Goal: Task Accomplishment & Management: Manage account settings

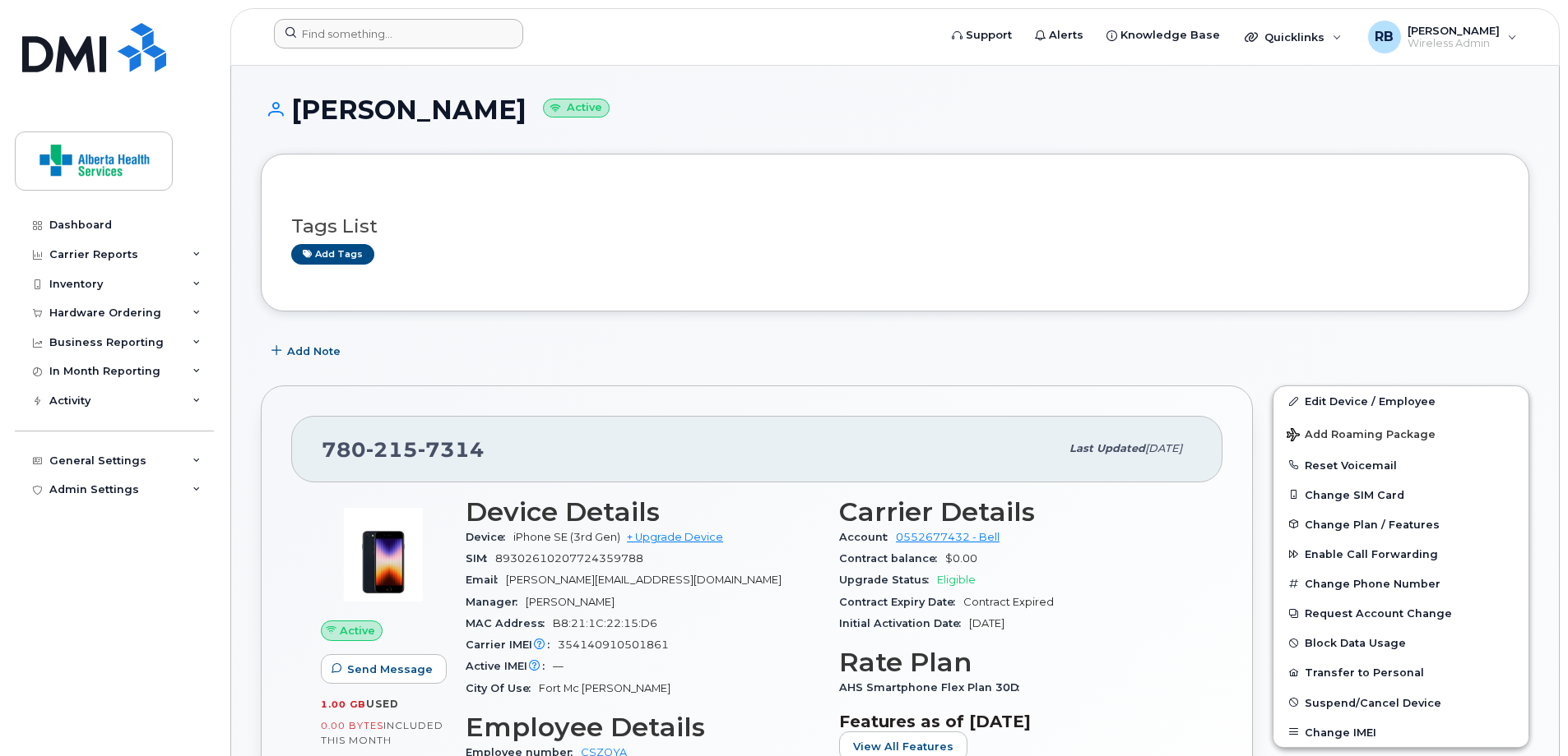
scroll to position [314, 0]
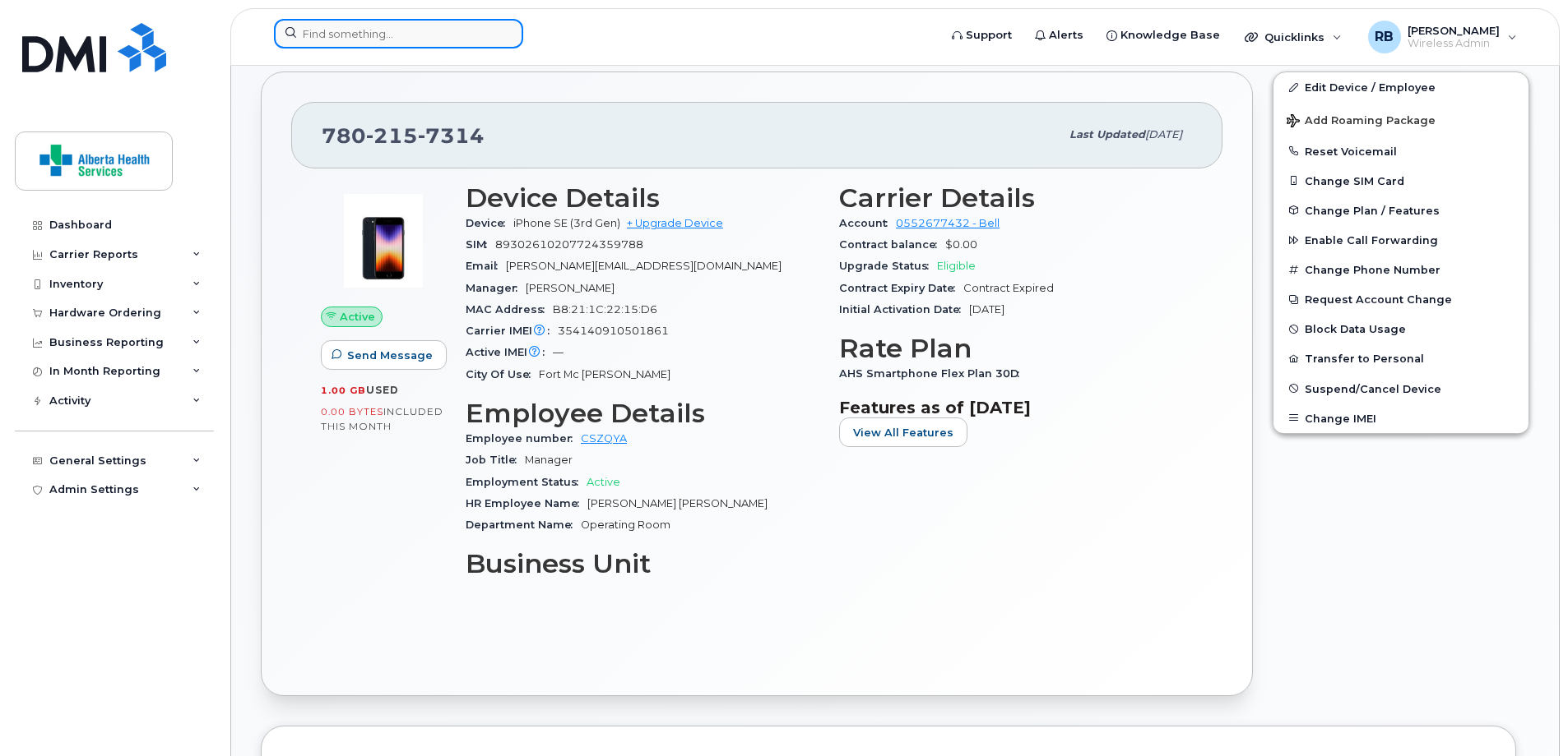
click at [457, 29] on input at bounding box center [398, 34] width 250 height 30
paste input "[PERSON_NAME]"
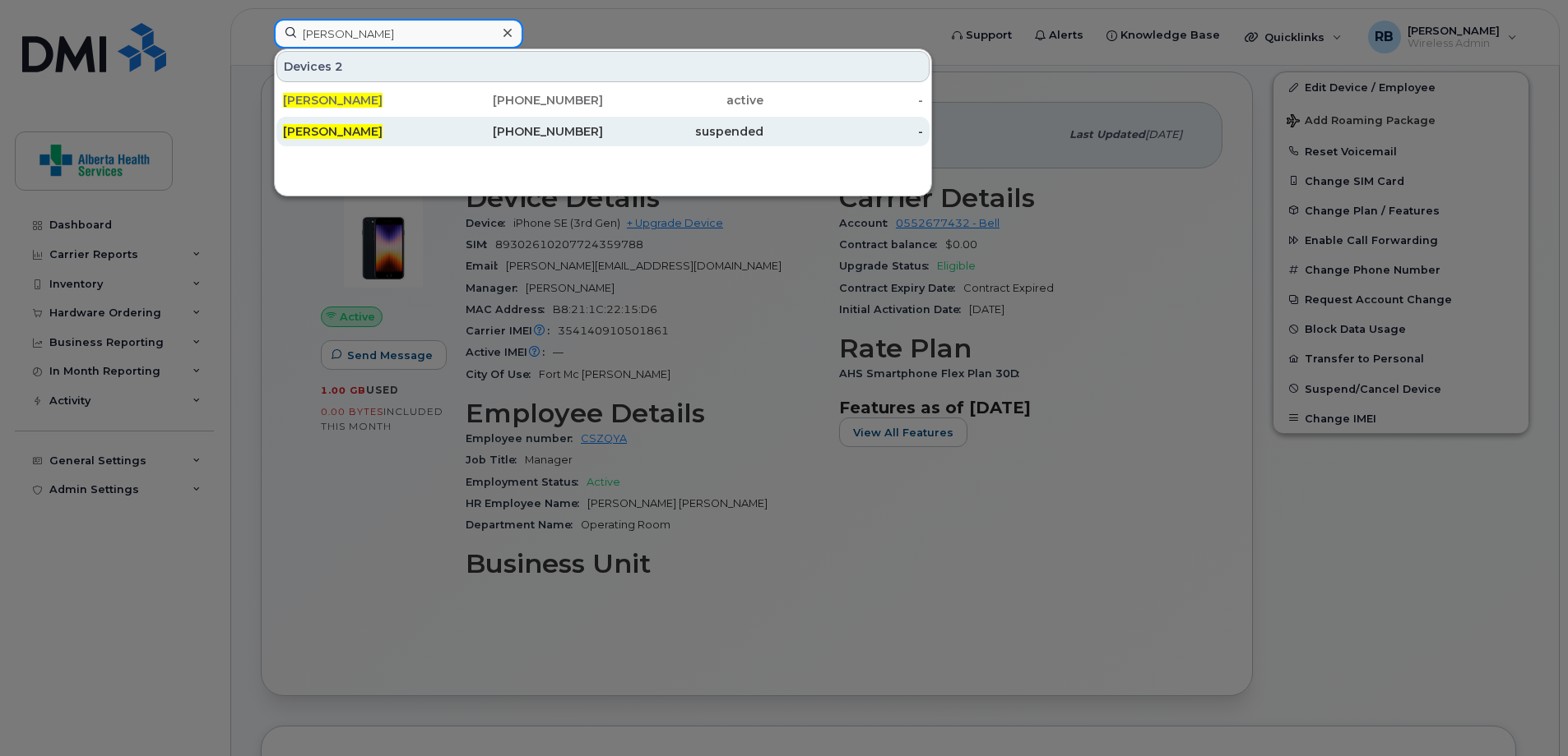
type input "[PERSON_NAME]"
click at [620, 136] on div "suspended" at bounding box center [683, 131] width 160 height 17
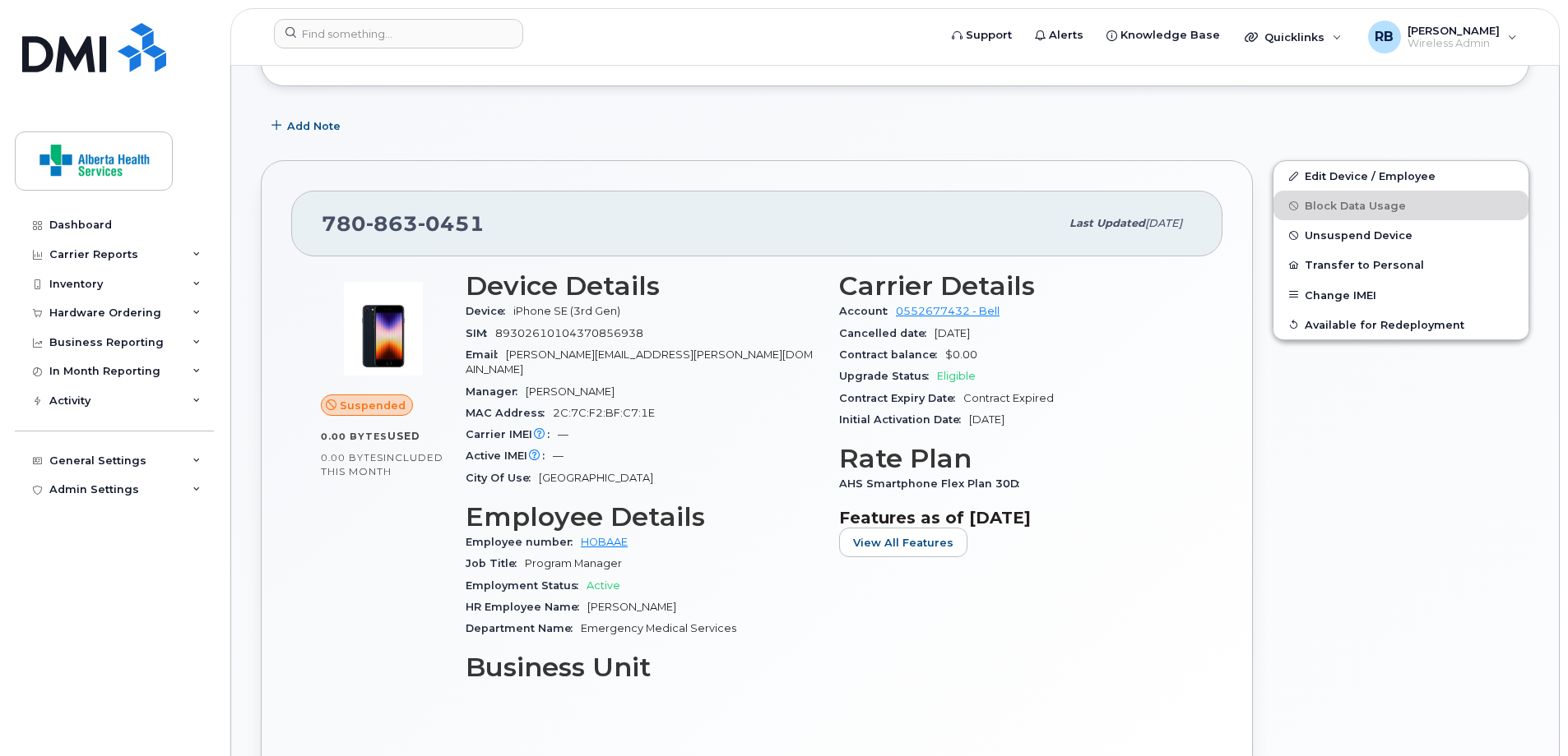
scroll to position [329, 0]
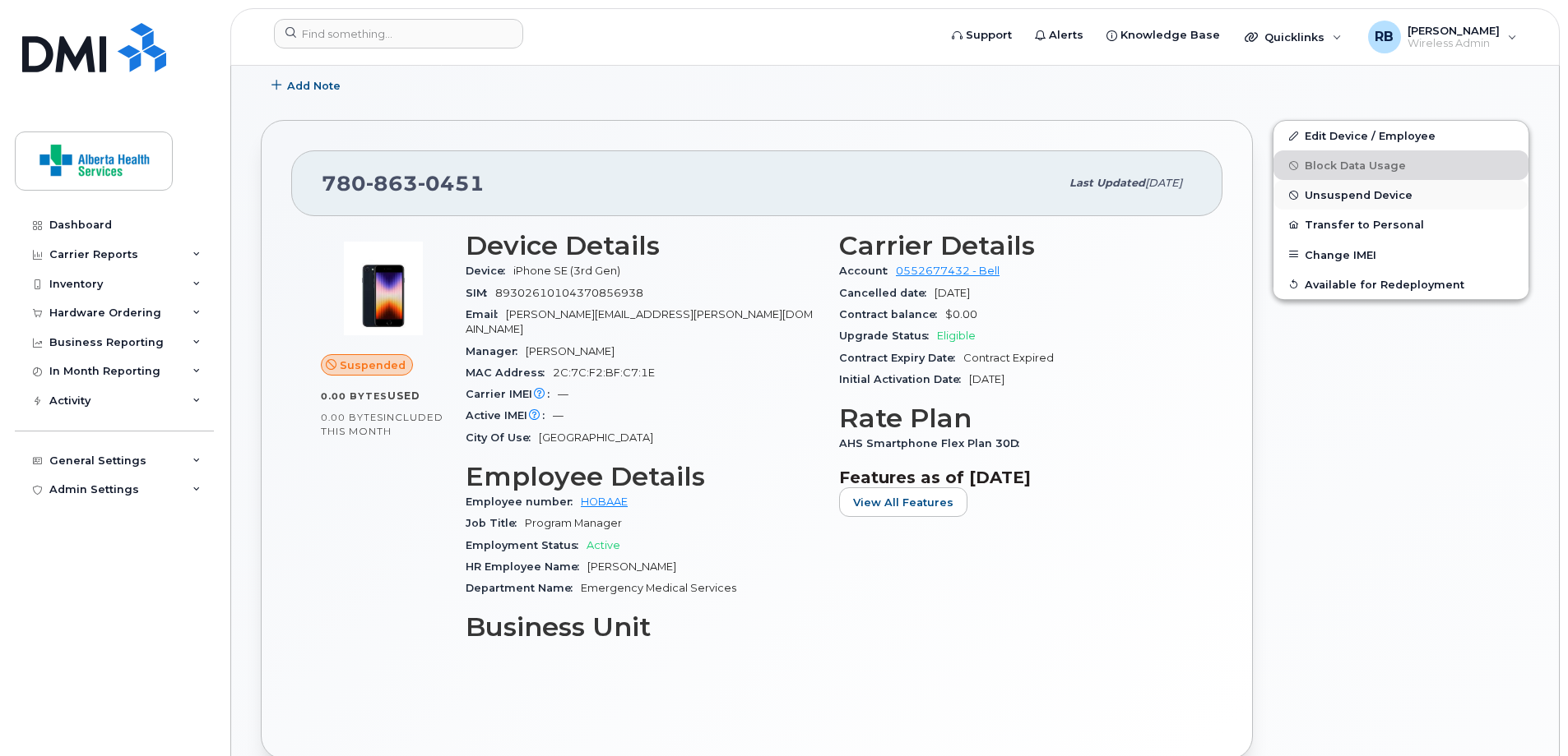
click at [1329, 192] on span "Unsuspend Device" at bounding box center [1358, 195] width 108 height 12
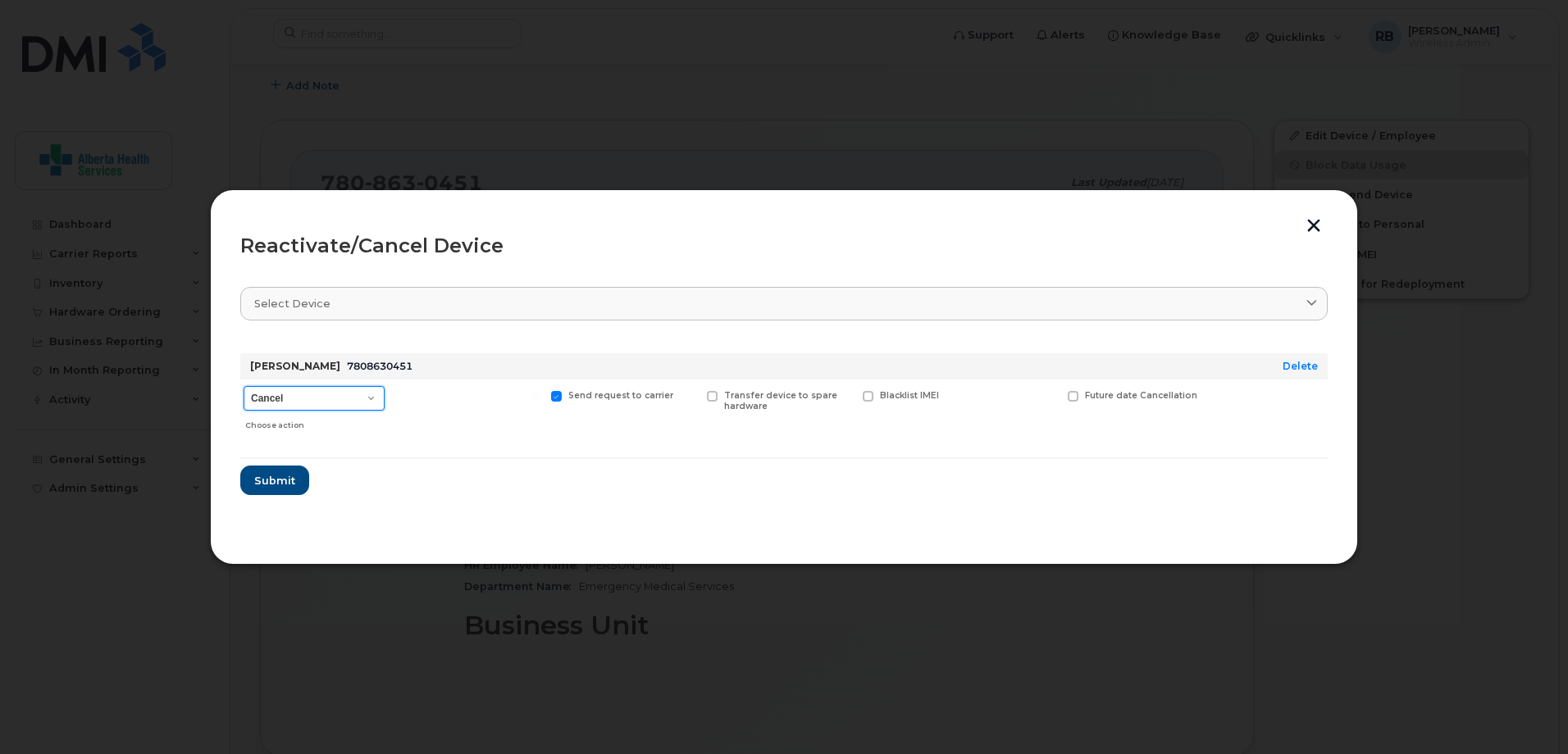
click at [267, 401] on select "Cancel Suspend - Extend Suspension Reactivate" at bounding box center [314, 398] width 141 height 24
select select "[object Object]"
click at [244, 386] on select "Cancel Suspend - Extend Suspension Reactivate" at bounding box center [314, 398] width 141 height 24
click at [1316, 223] on button "button" at bounding box center [1314, 228] width 24 height 17
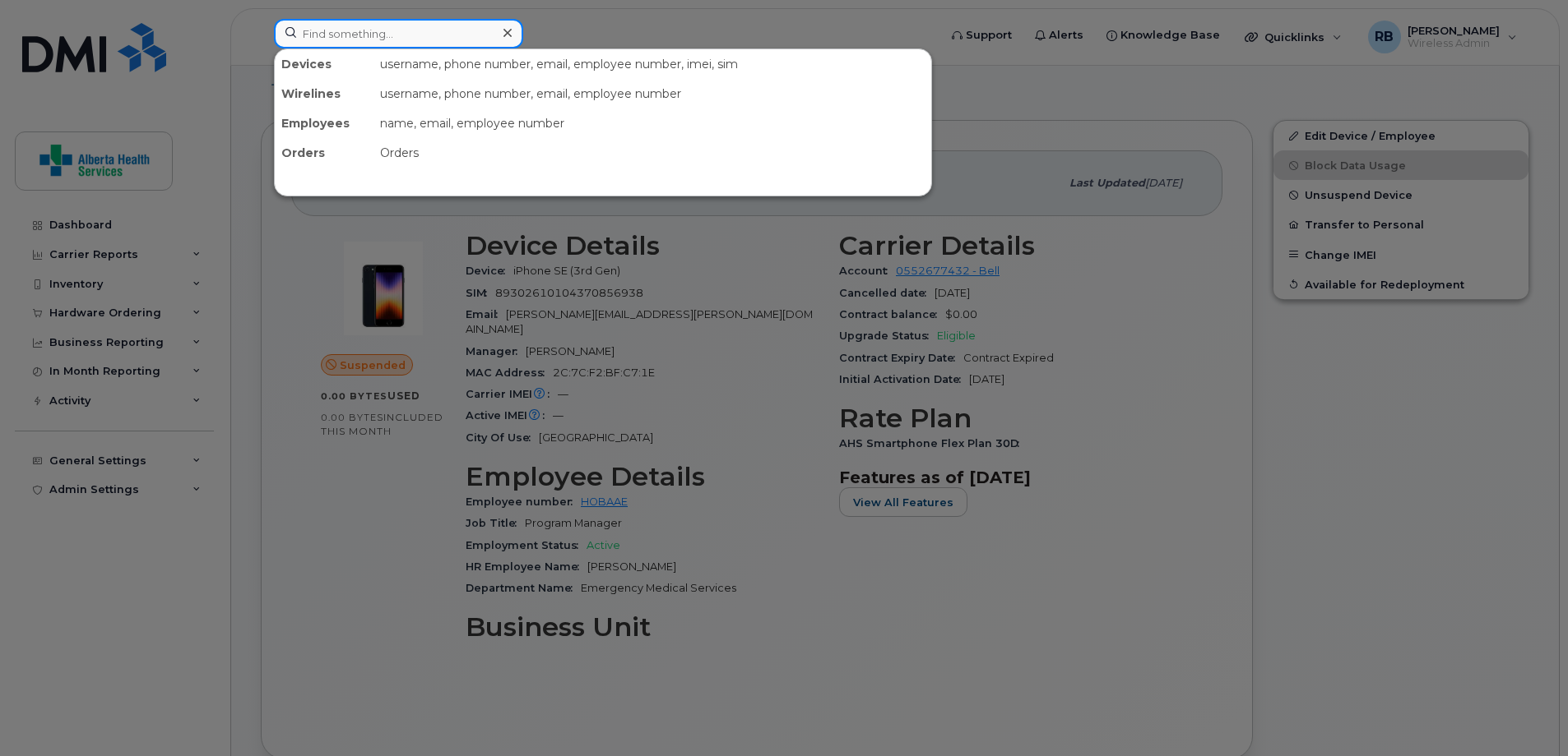
click at [353, 29] on input at bounding box center [398, 34] width 250 height 30
paste input "7807427814"
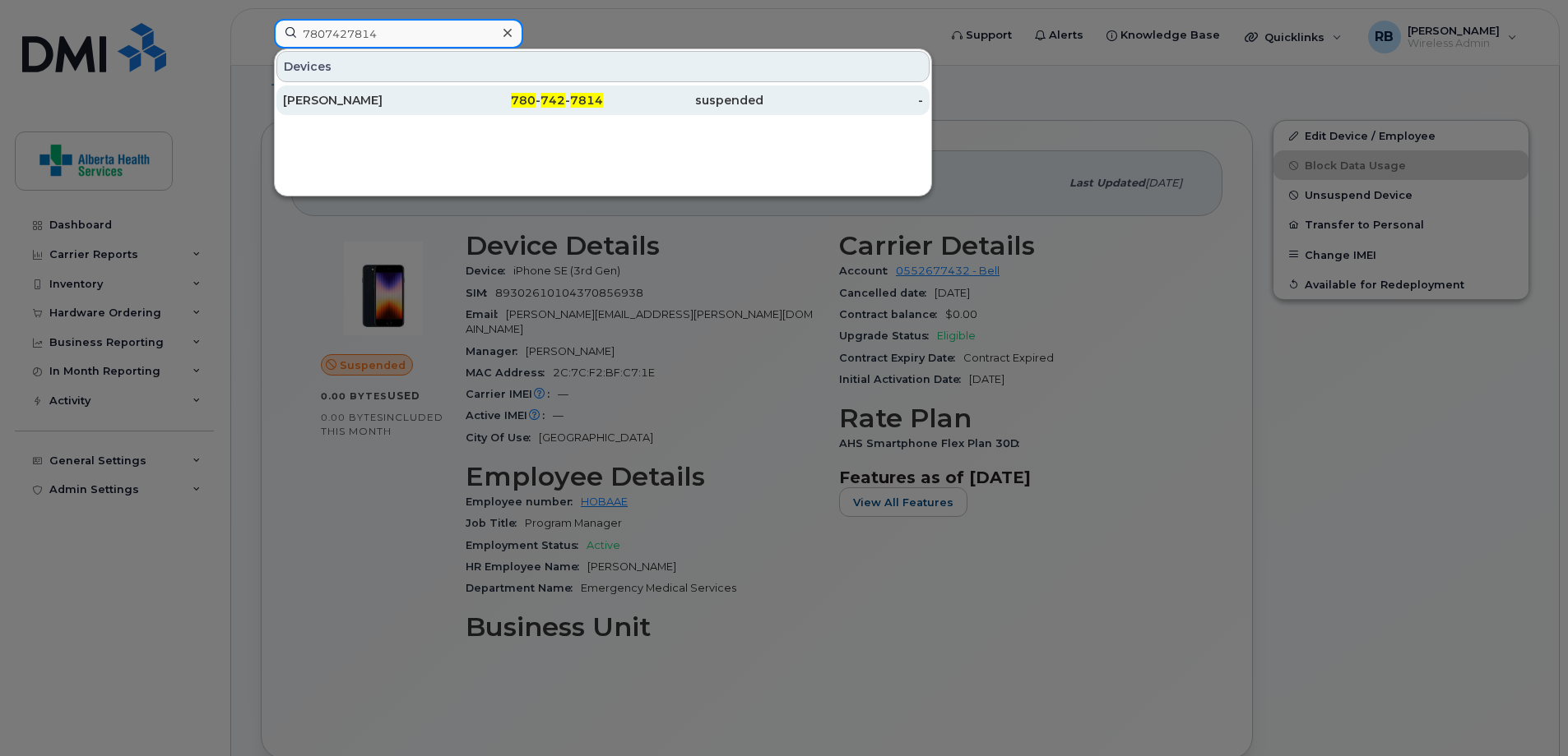
type input "7807427814"
click at [652, 102] on div "suspended" at bounding box center [683, 100] width 160 height 17
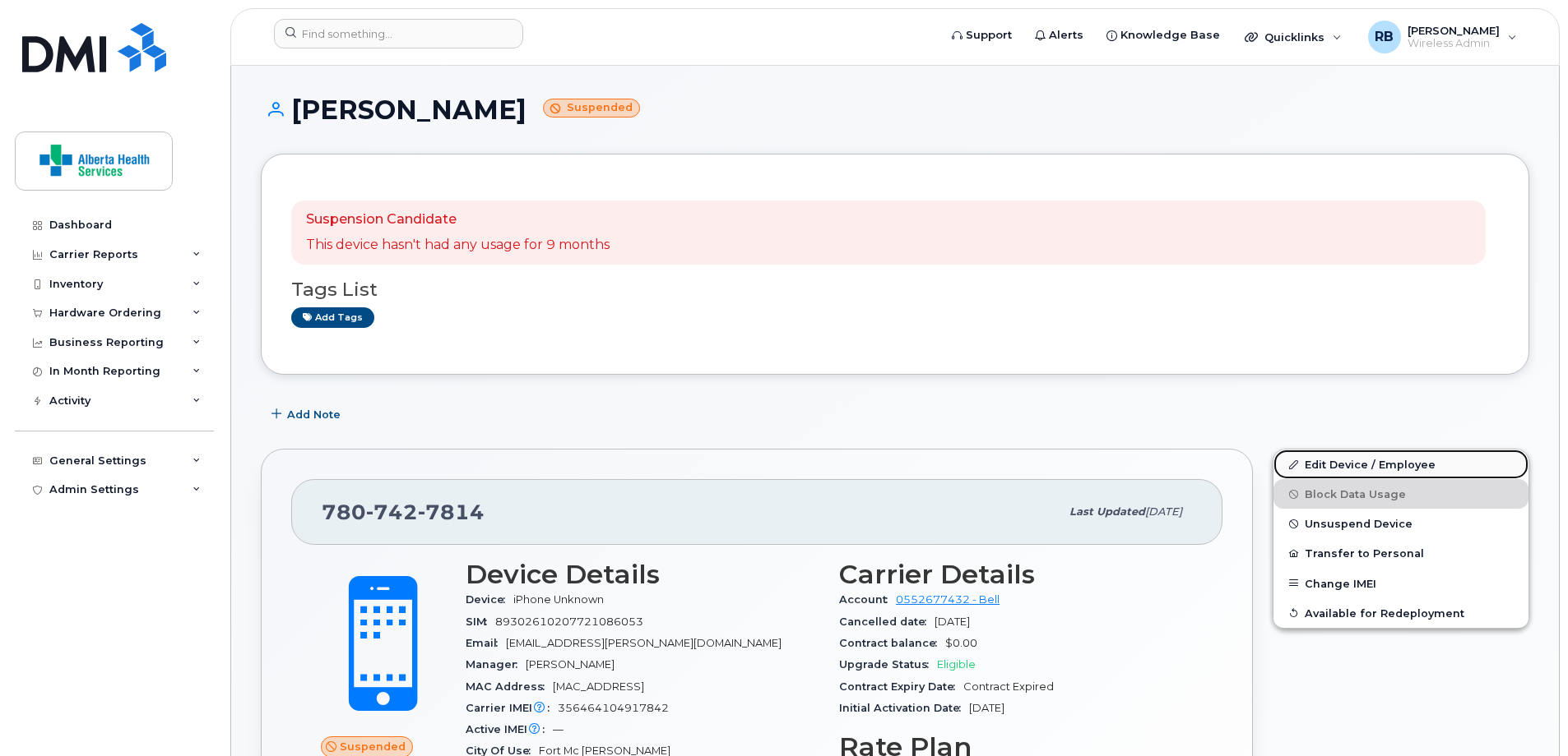
click at [1378, 466] on link "Edit Device / Employee" at bounding box center [1400, 465] width 255 height 30
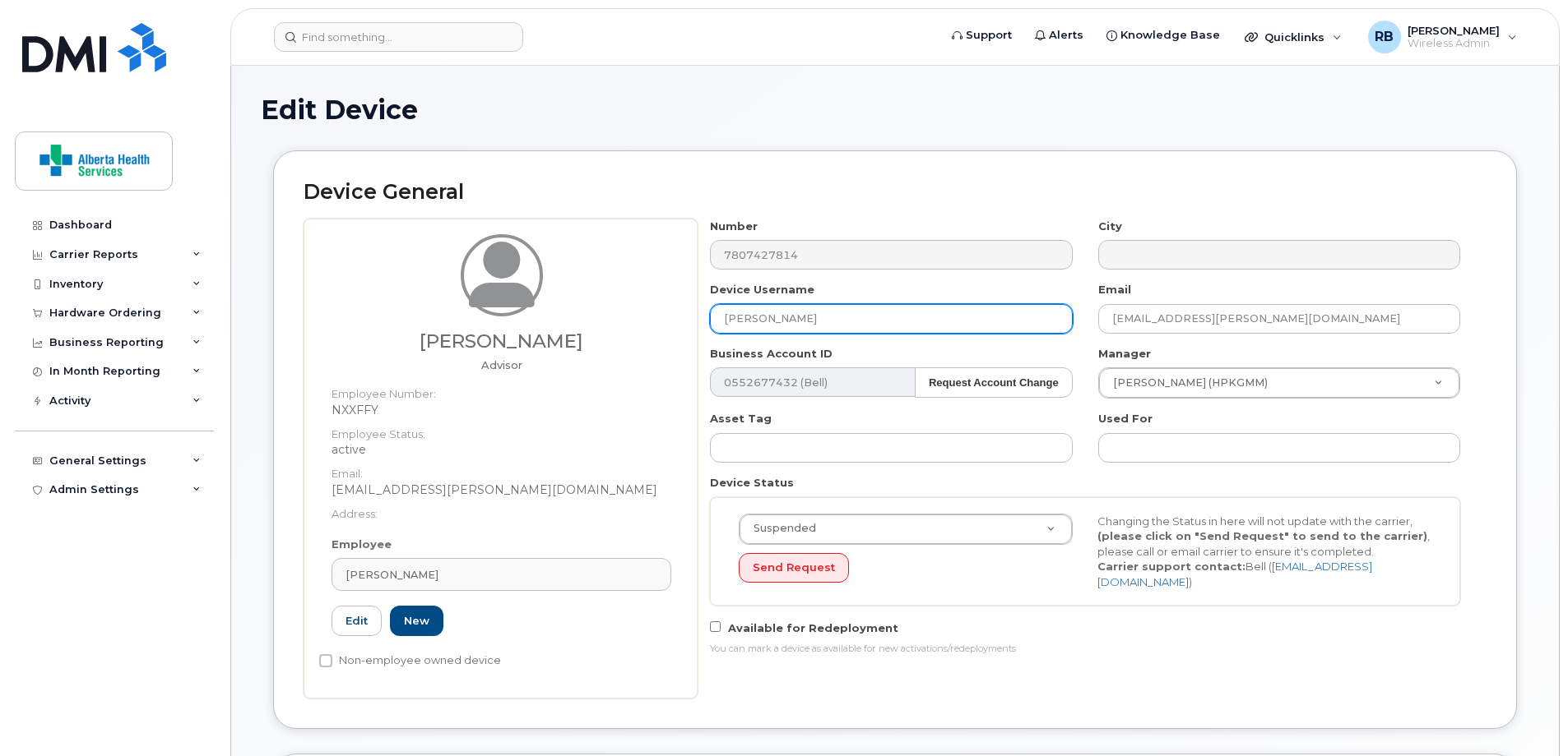
drag, startPoint x: 828, startPoint y: 312, endPoint x: 548, endPoint y: 305, distance: 280.1
click at [551, 306] on div "Savana Lloyd Advisor Employee Number: NXXFFY Employee Status: active Email: Sav…" at bounding box center [895, 458] width 1183 height 480
paste input "Jamie Green"
type input "Jamie Green"
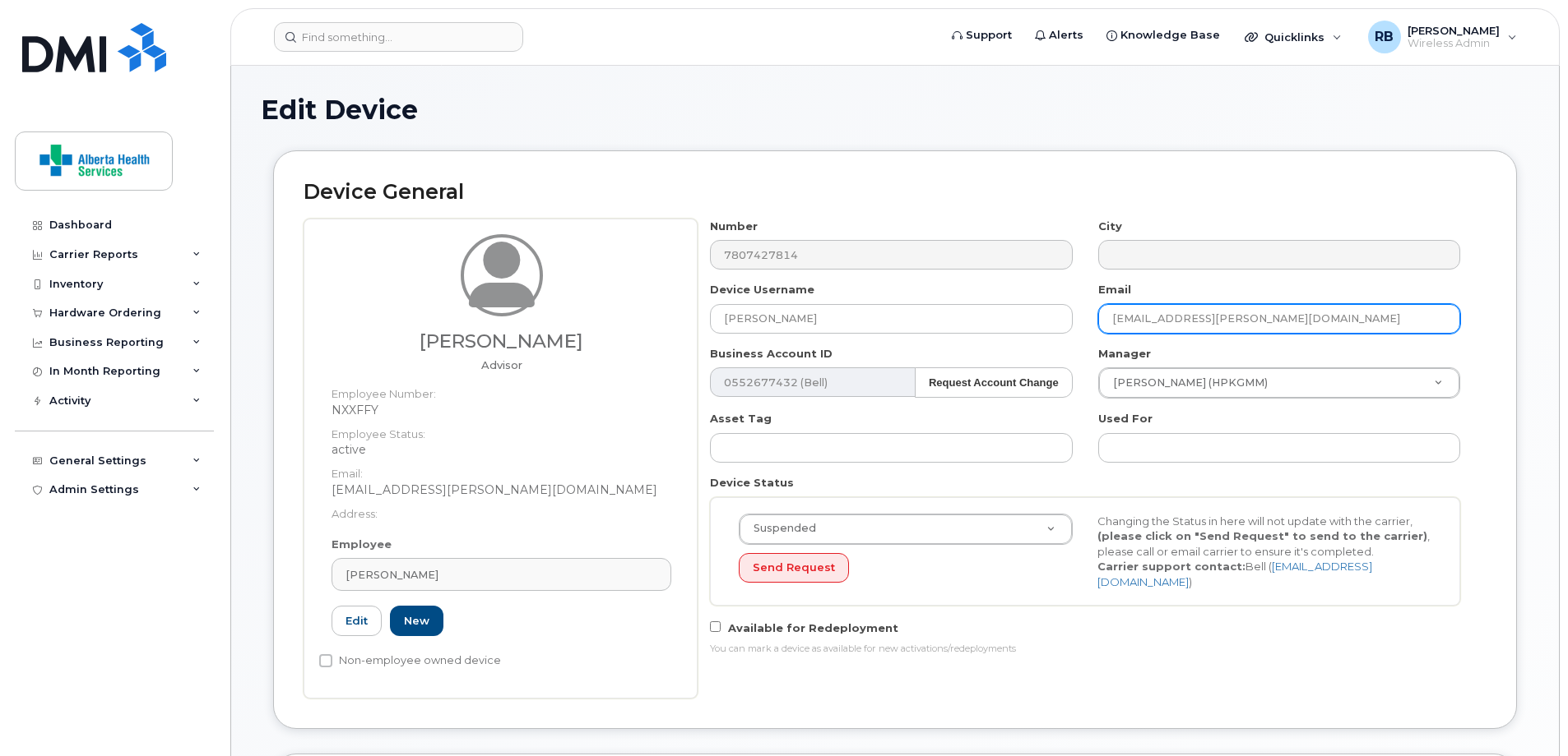
click at [1271, 328] on input "Savana.Lloyd@albertahealthservices.ca" at bounding box center [1278, 319] width 362 height 30
paste input "Jamie.Green"
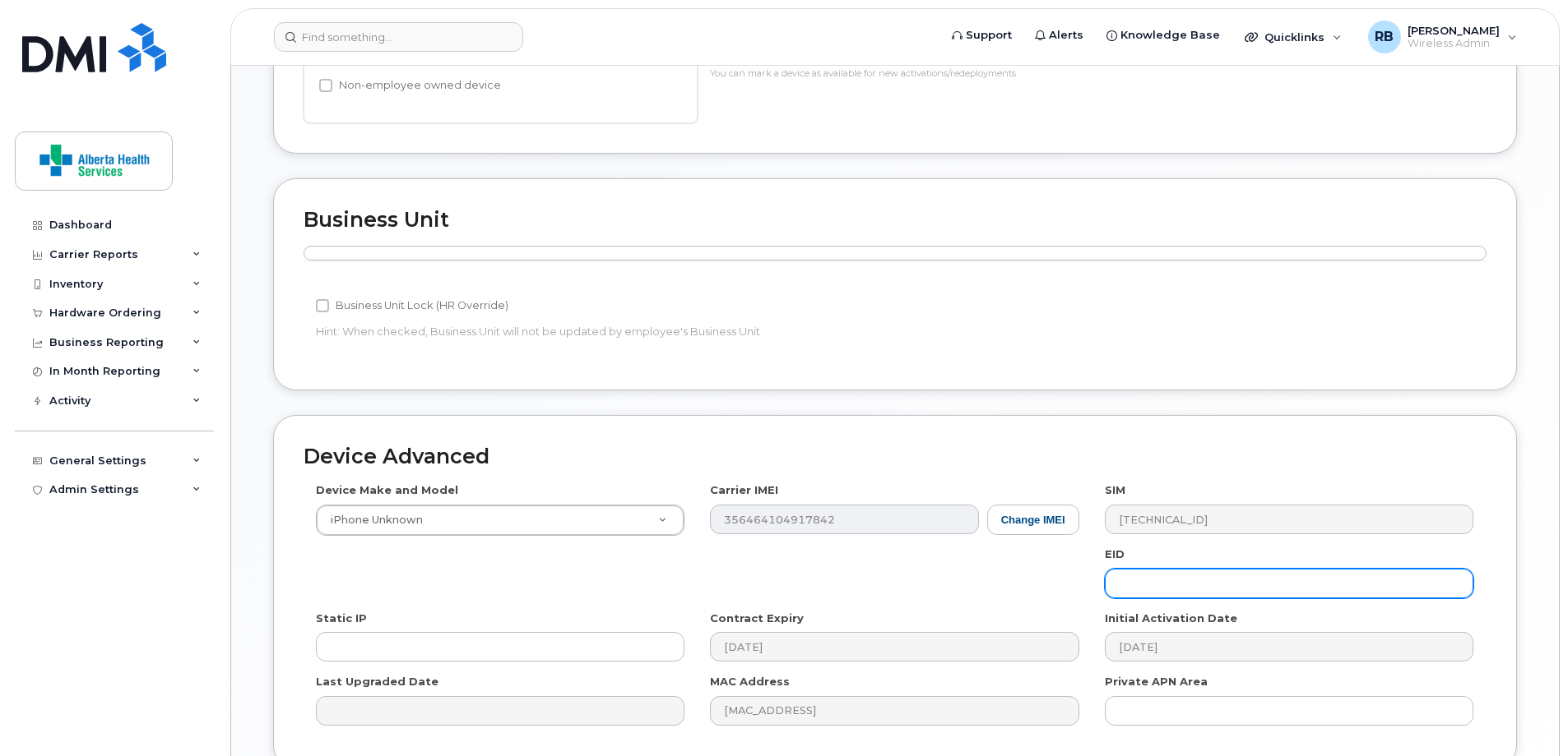
scroll to position [725, 0]
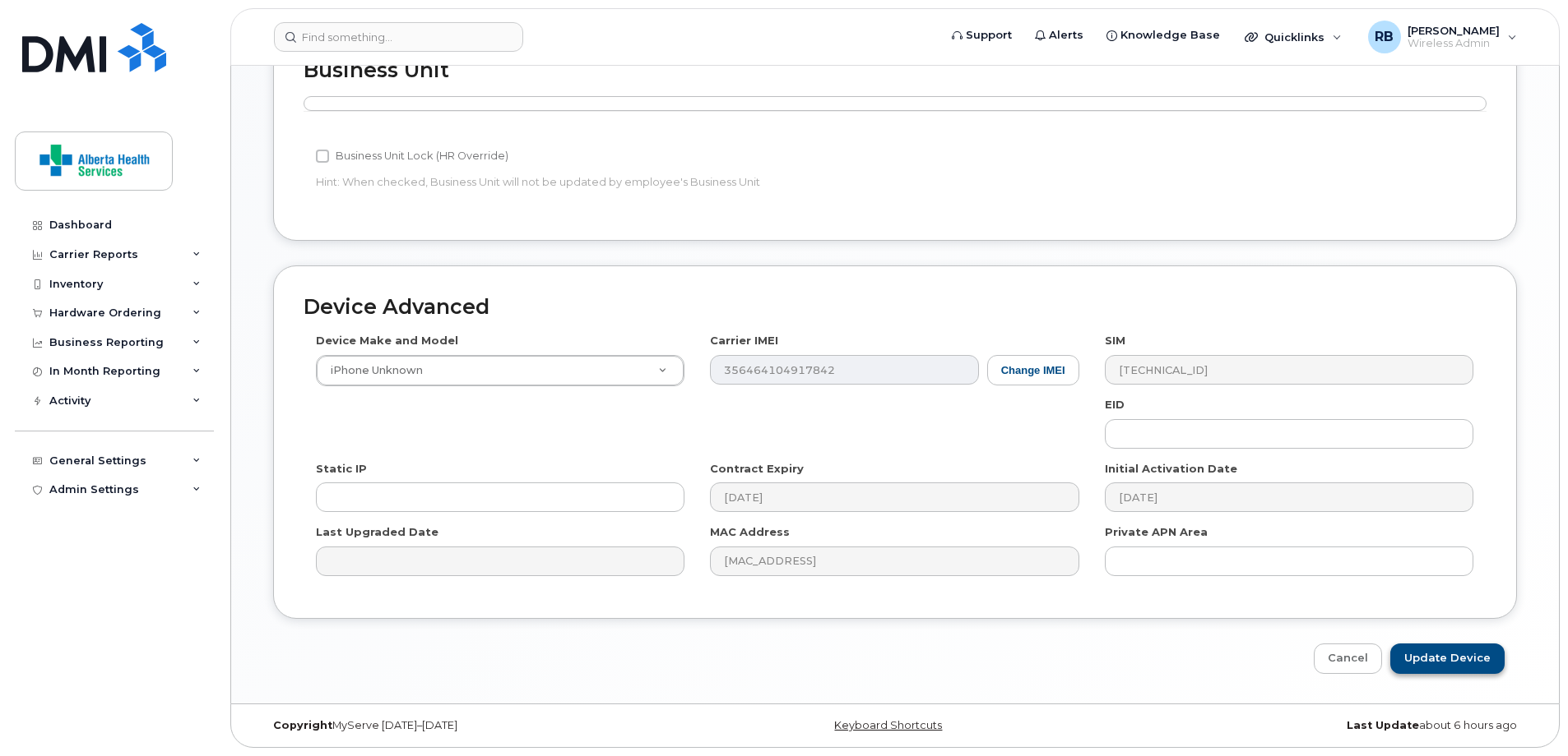
type input "Jamie.Green@albertahealthservices.ca"
click at [1431, 667] on input "Update Device" at bounding box center [1447, 659] width 115 height 31
type input "Saving..."
